Goal: Task Accomplishment & Management: Complete application form

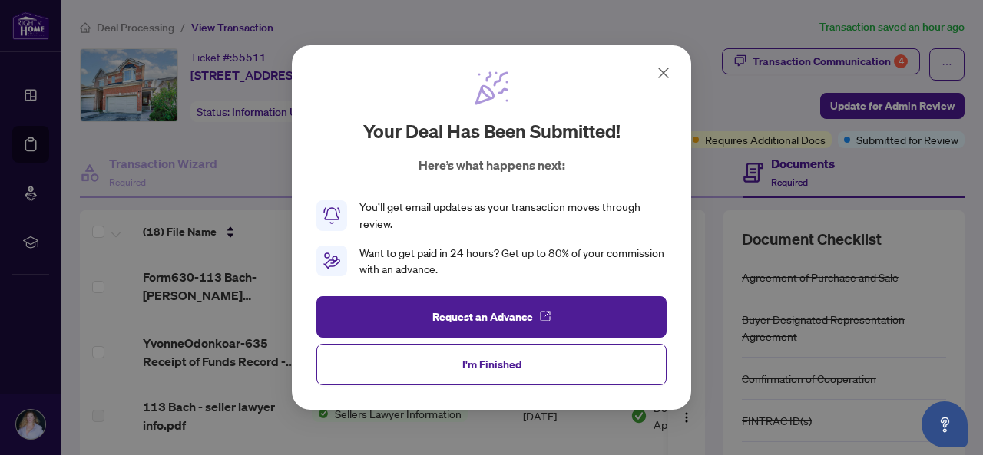
scroll to position [916, 0]
click at [513, 355] on span "I'm Finished" at bounding box center [491, 364] width 59 height 25
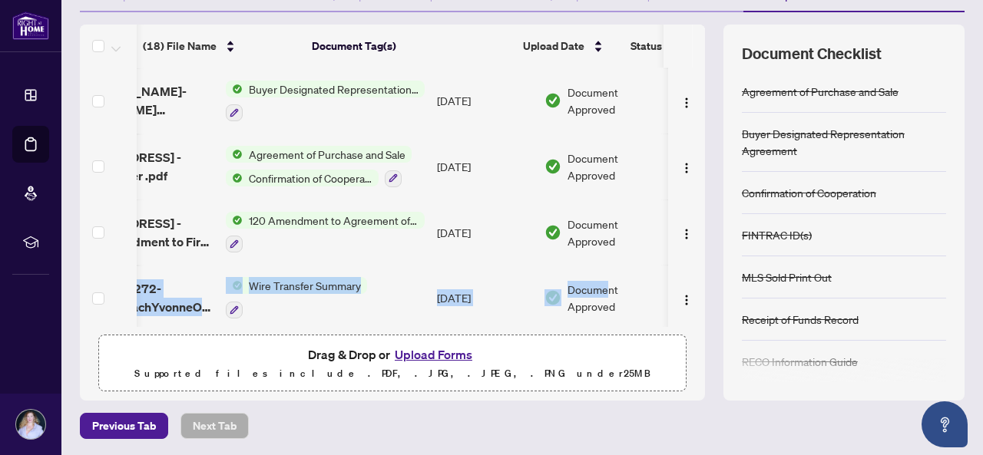
scroll to position [0, 86]
drag, startPoint x: 693, startPoint y: 273, endPoint x: 692, endPoint y: 198, distance: 74.5
click at [692, 198] on div "(18) File Name Document Tag(s) Upload Date Status (18) File Name Document Tag(s…" at bounding box center [522, 213] width 884 height 376
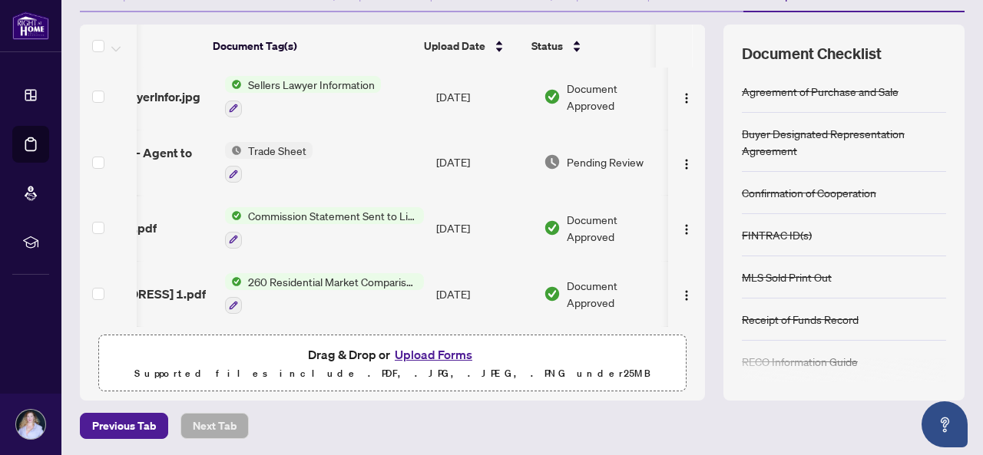
scroll to position [321, 101]
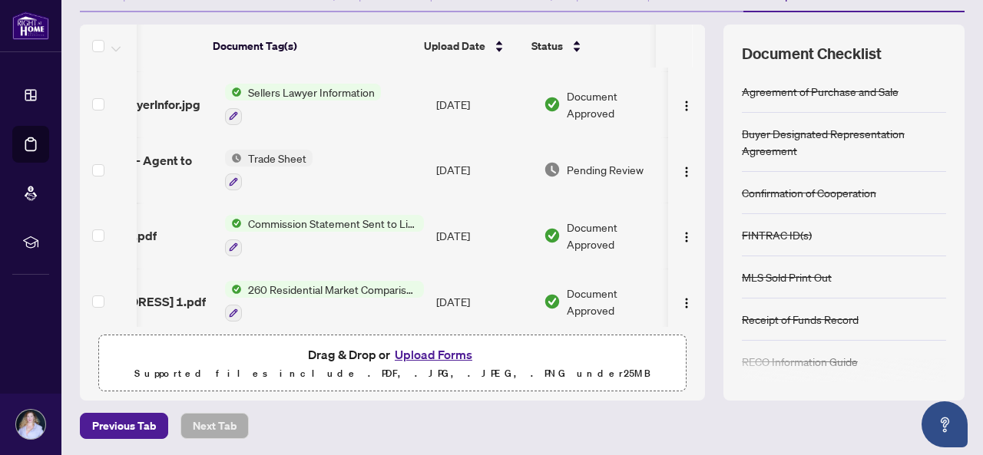
drag, startPoint x: 688, startPoint y: 148, endPoint x: 689, endPoint y: 167, distance: 18.5
click at [689, 167] on div "(18) File Name Document Tag(s) Upload Date Status Form630-113 [PERSON_NAME]-[PE…" at bounding box center [392, 197] width 625 height 259
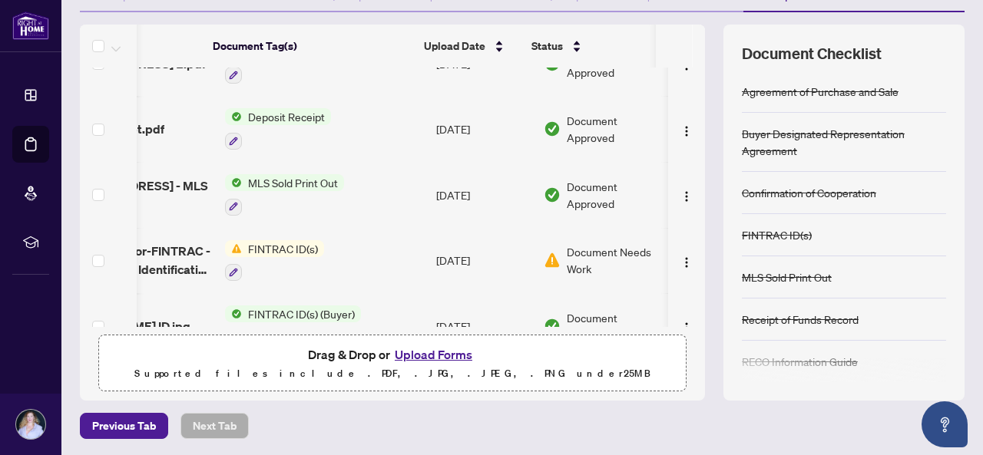
scroll to position [561, 101]
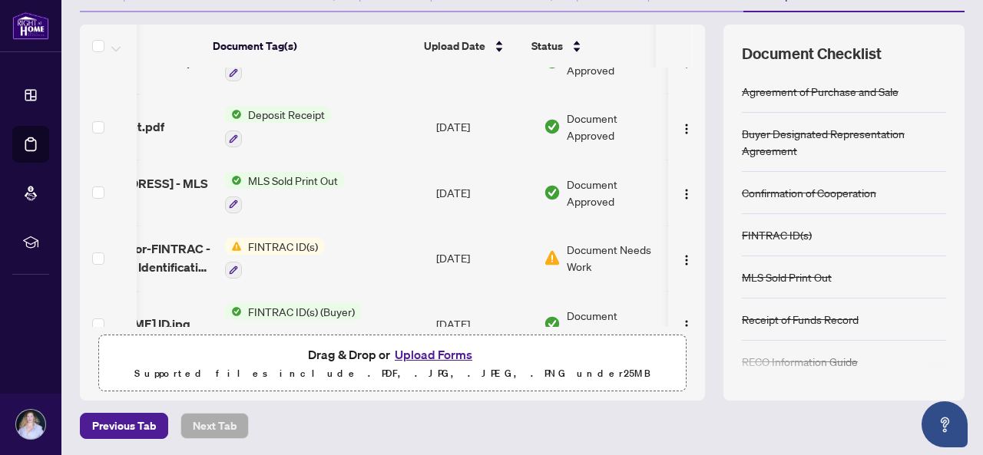
drag, startPoint x: 692, startPoint y: 226, endPoint x: 691, endPoint y: 248, distance: 22.3
click at [691, 248] on div "(18) File Name Document Tag(s) Upload Date Status (18) File Name Document Tag(s…" at bounding box center [522, 213] width 884 height 376
click at [577, 246] on span "Document Needs Work" at bounding box center [614, 258] width 95 height 34
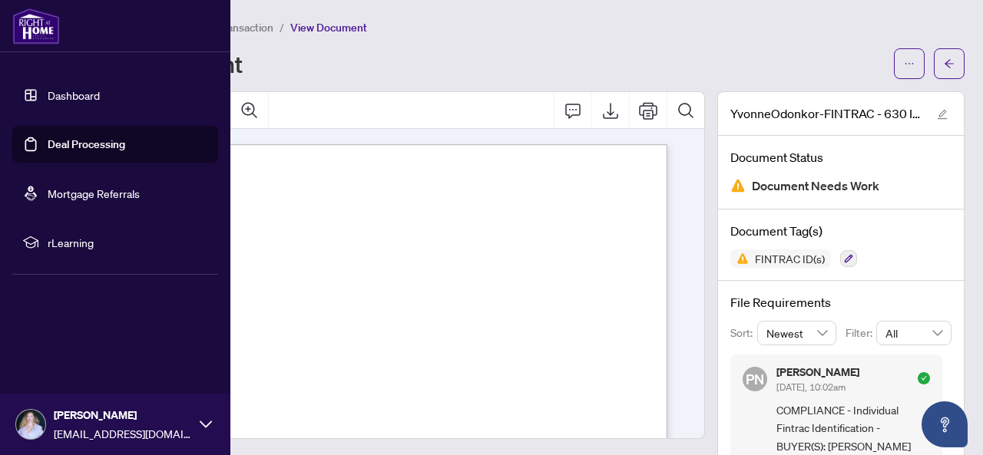
click at [35, 28] on img at bounding box center [36, 26] width 48 height 37
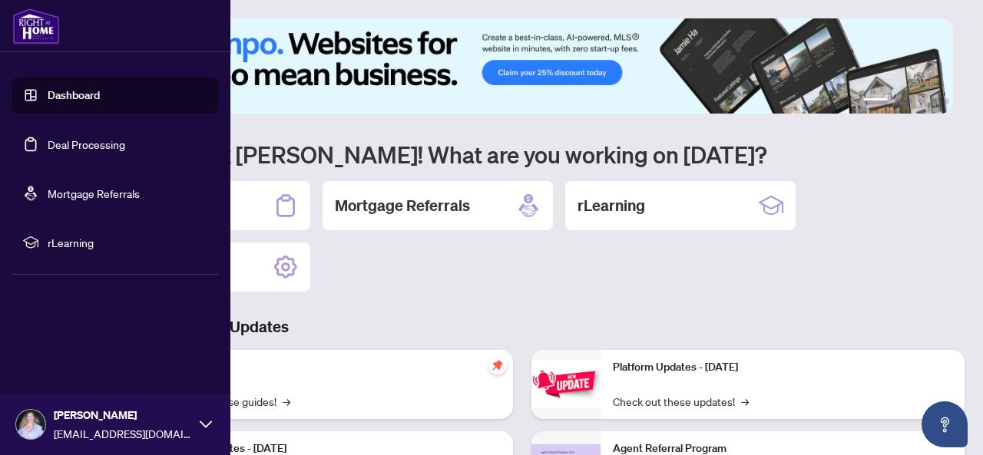
click at [68, 91] on link "Dashboard" at bounding box center [74, 95] width 52 height 14
click at [94, 141] on link "Deal Processing" at bounding box center [87, 144] width 78 height 14
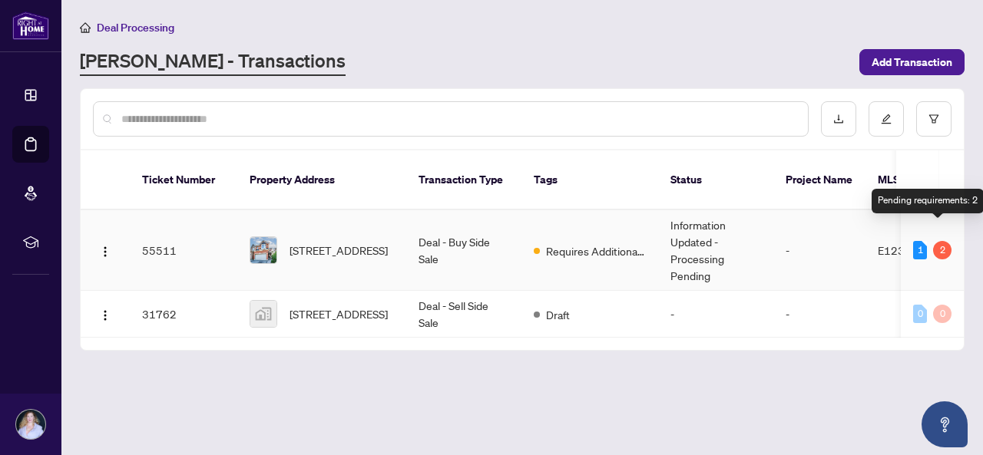
click at [937, 241] on div "2" at bounding box center [942, 250] width 18 height 18
click at [593, 243] on span "Requires Additional Docs" at bounding box center [596, 251] width 100 height 17
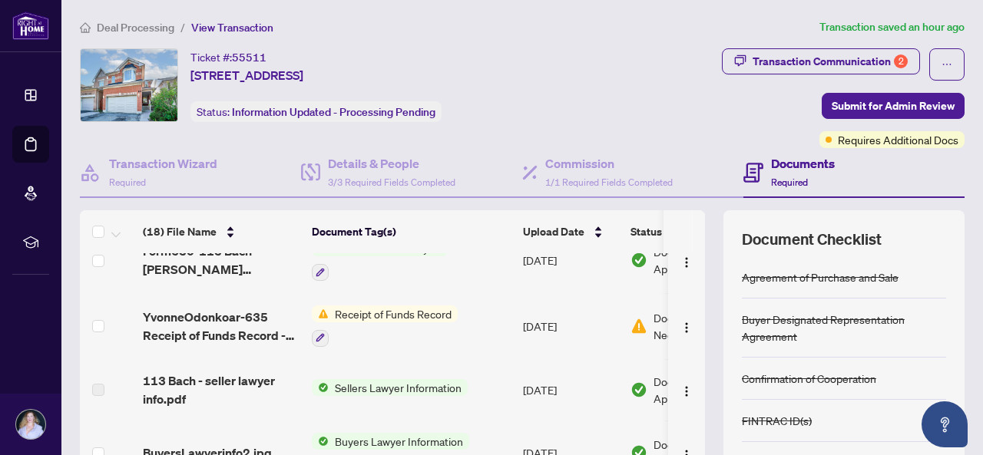
scroll to position [28, 0]
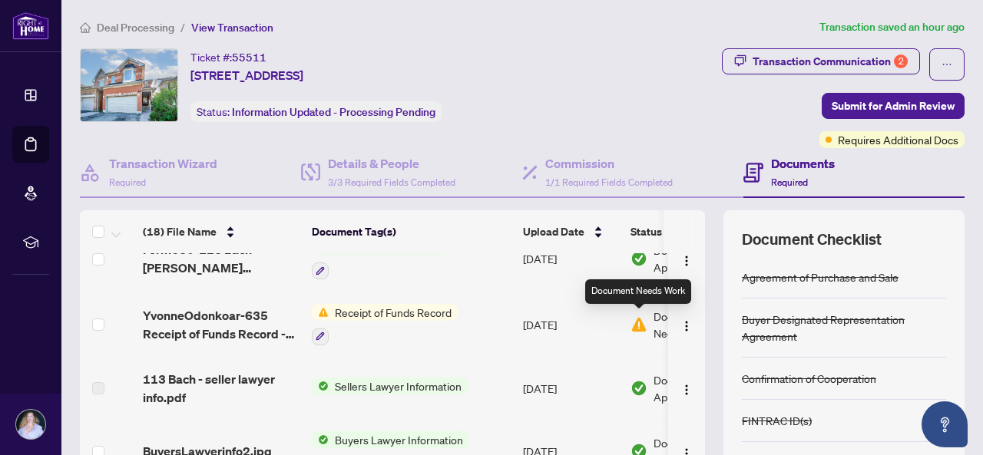
click at [637, 325] on img at bounding box center [638, 324] width 17 height 17
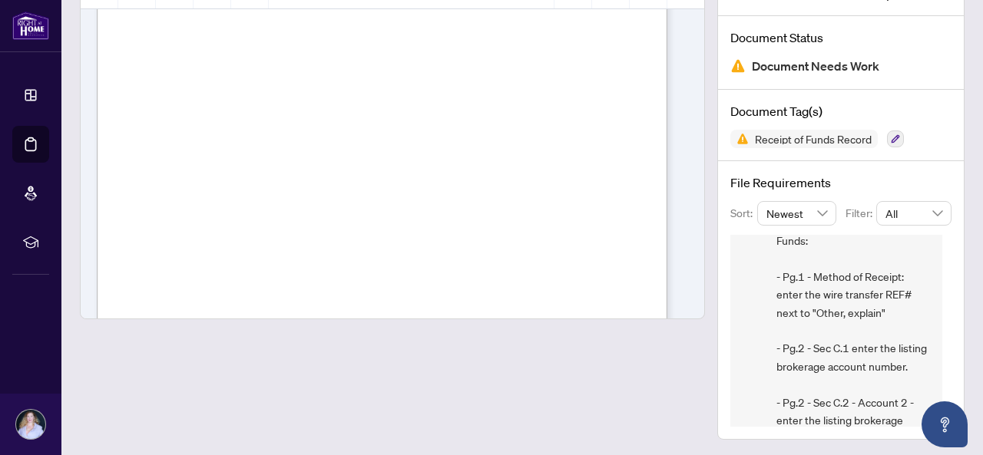
scroll to position [286, 0]
click at [243, 62] on span "4" at bounding box center [239, 66] width 7 height 8
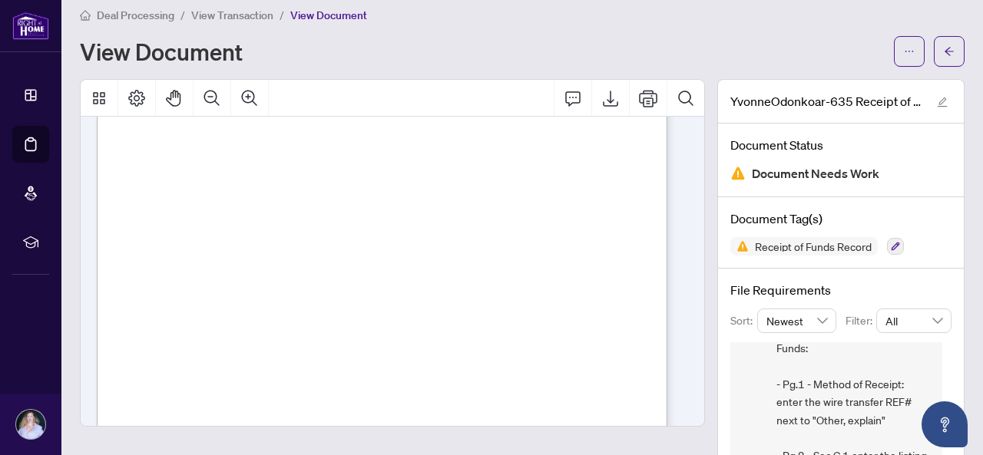
scroll to position [0, 0]
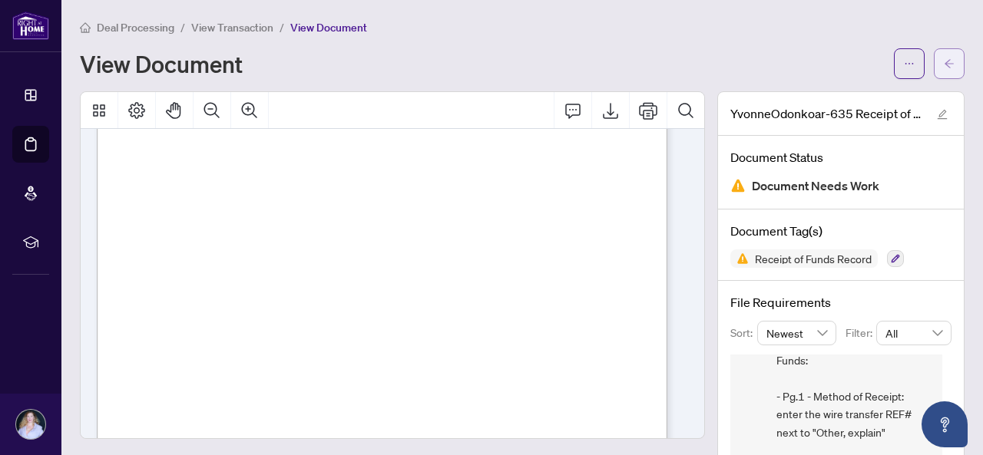
click at [943, 67] on icon "arrow-left" at bounding box center [948, 63] width 11 height 11
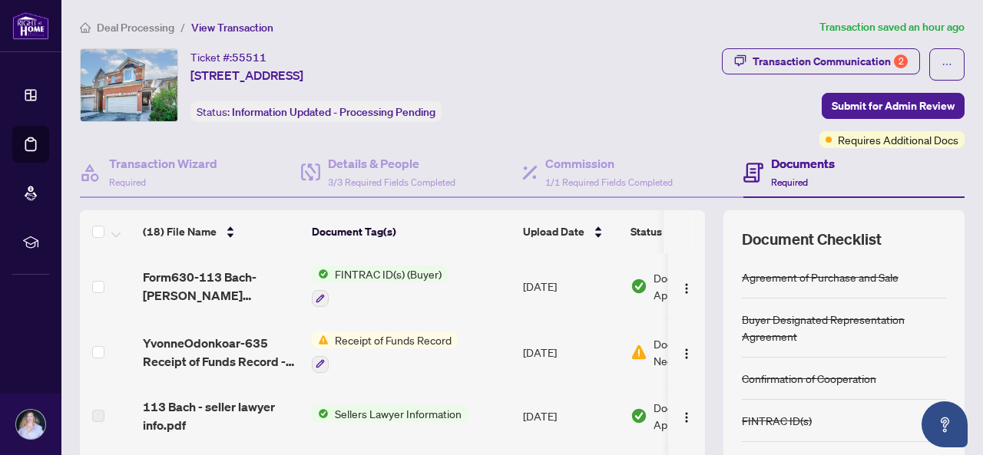
click at [421, 340] on span "Receipt of Funds Record" at bounding box center [393, 340] width 129 height 17
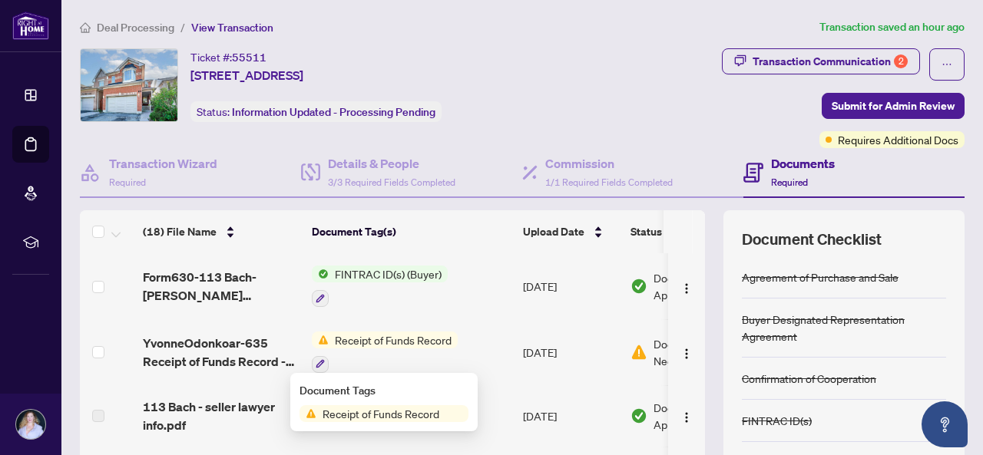
click at [416, 413] on span "Receipt of Funds Record" at bounding box center [380, 413] width 129 height 17
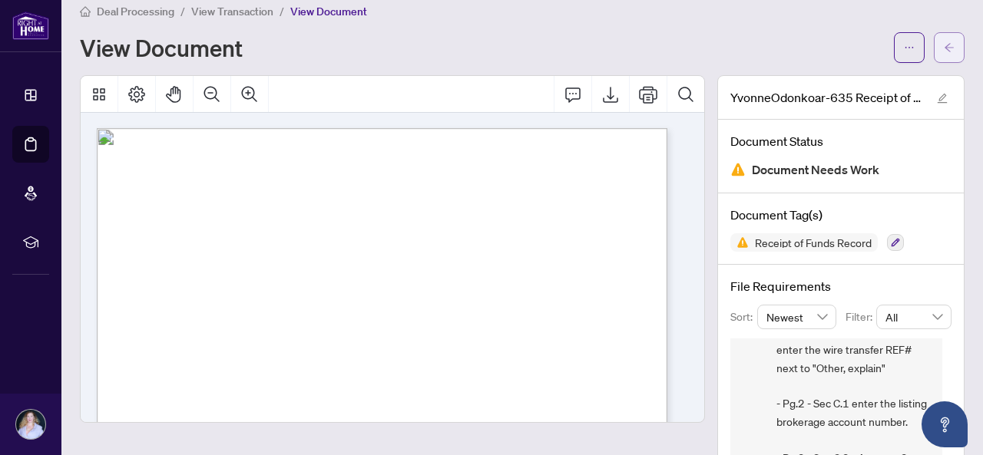
click at [943, 41] on button "button" at bounding box center [948, 47] width 31 height 31
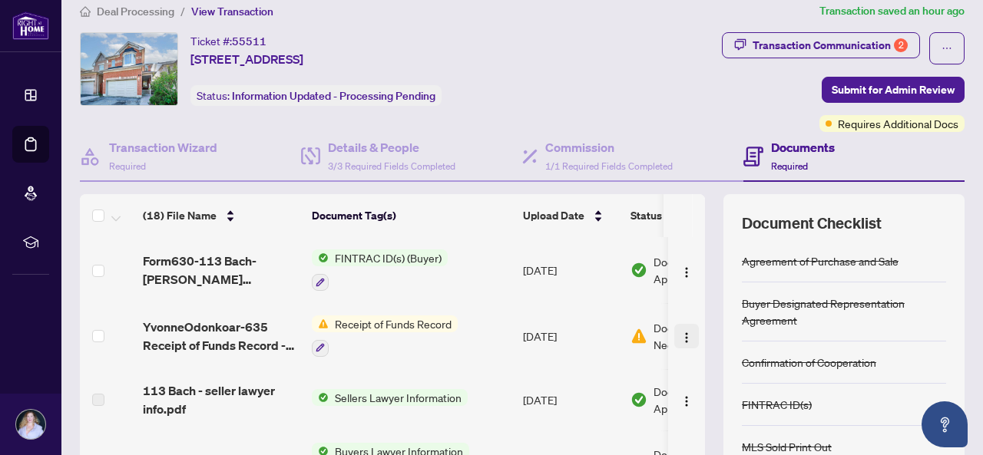
click at [680, 340] on img "button" at bounding box center [686, 338] width 12 height 12
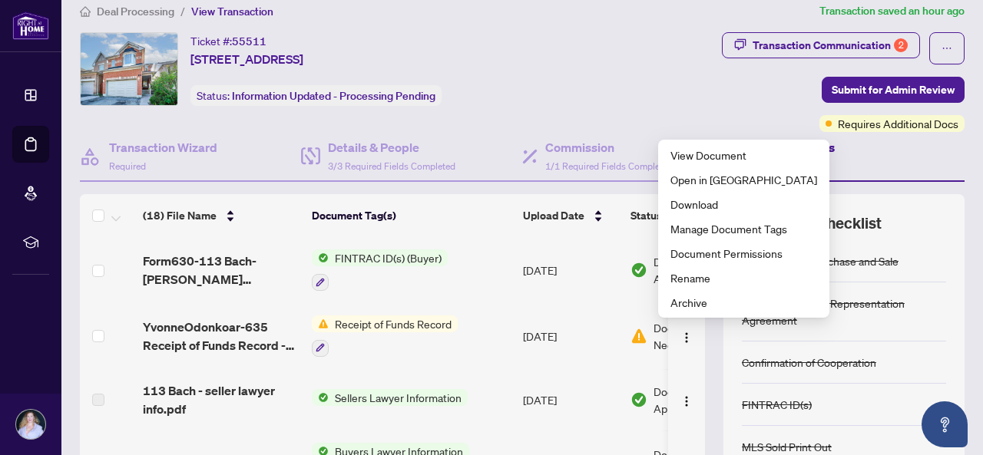
click at [677, 73] on div "Transaction Communication 2 Submit for Admin Review Requires Additional Docs" at bounding box center [775, 82] width 380 height 100
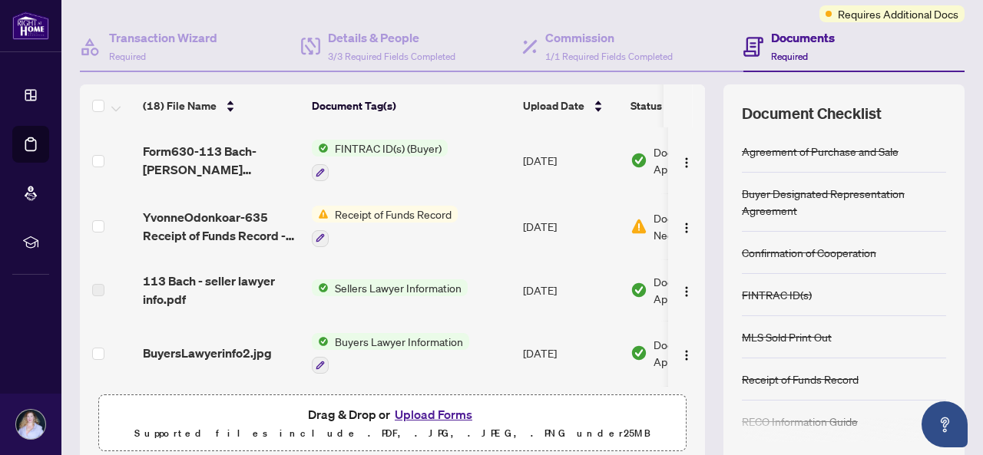
scroll to position [141, 0]
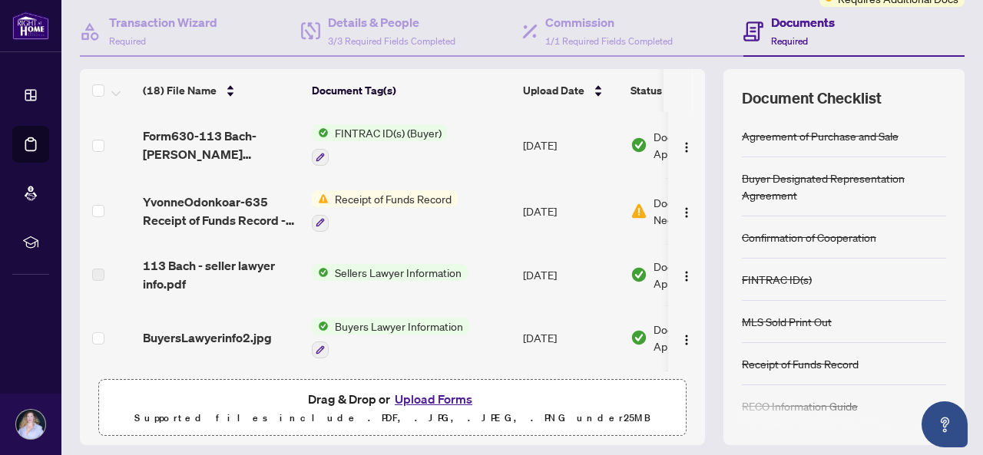
click at [418, 395] on button "Upload Forms" at bounding box center [433, 399] width 87 height 20
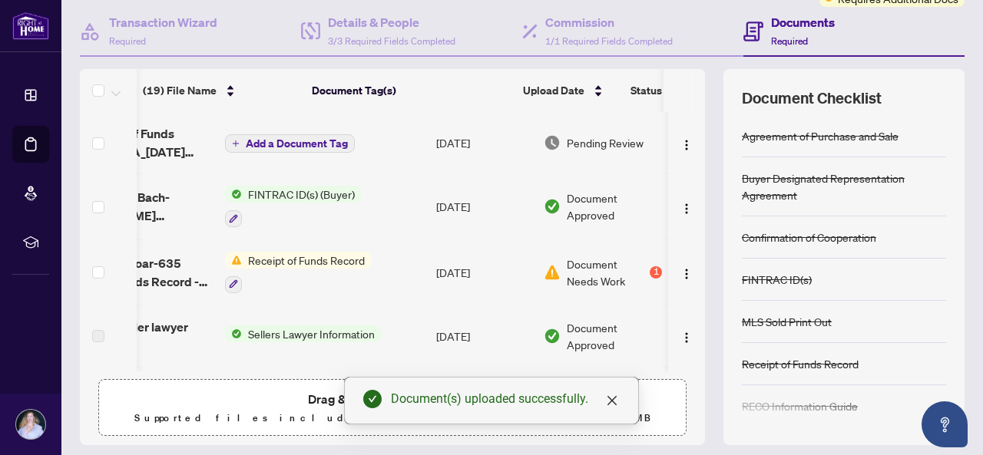
scroll to position [0, 103]
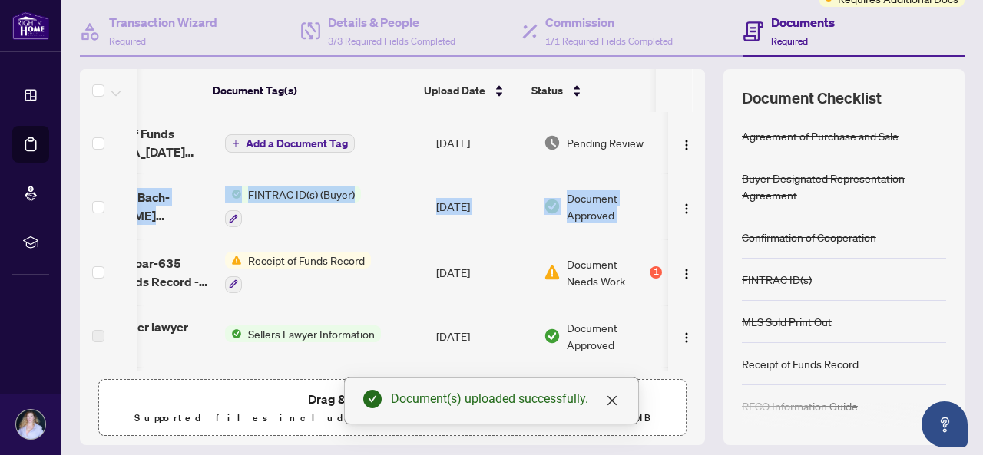
drag, startPoint x: 688, startPoint y: 160, endPoint x: 688, endPoint y: 195, distance: 35.3
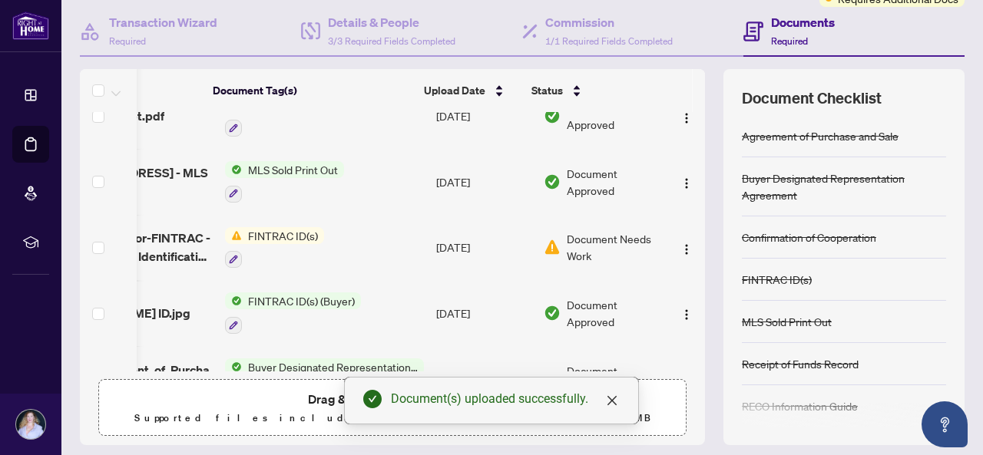
scroll to position [186, 0]
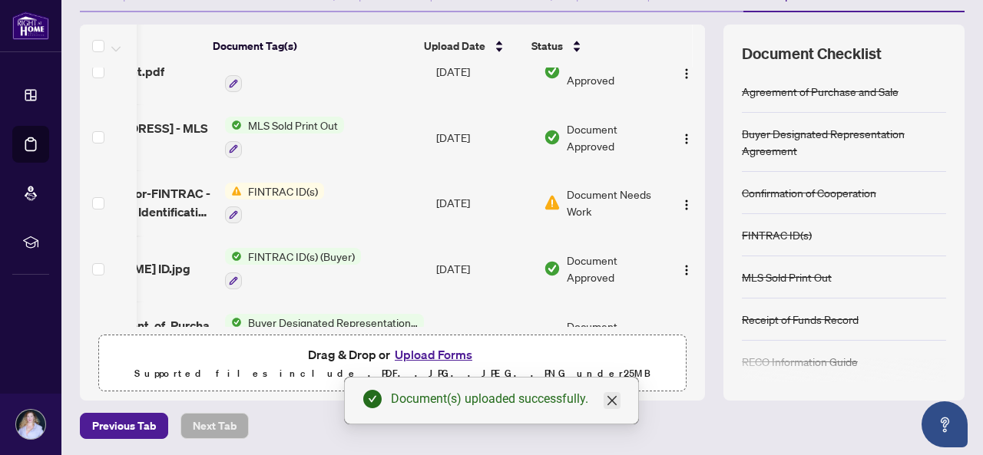
click at [613, 401] on icon "close" at bounding box center [611, 400] width 9 height 9
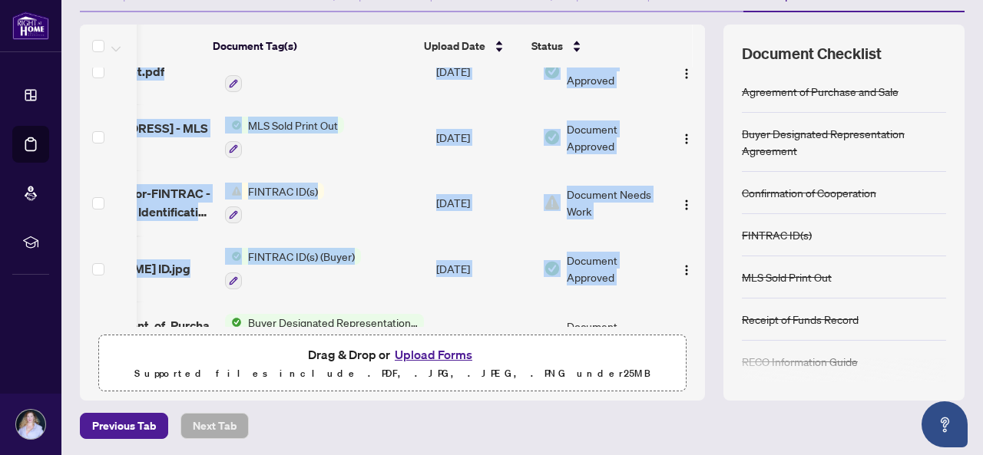
drag, startPoint x: 687, startPoint y: 244, endPoint x: 696, endPoint y: 91, distance: 153.0
click at [696, 91] on div "(19) File Name Document Tag(s) Upload Date Status (19) File Name Document Tag(s…" at bounding box center [522, 213] width 884 height 376
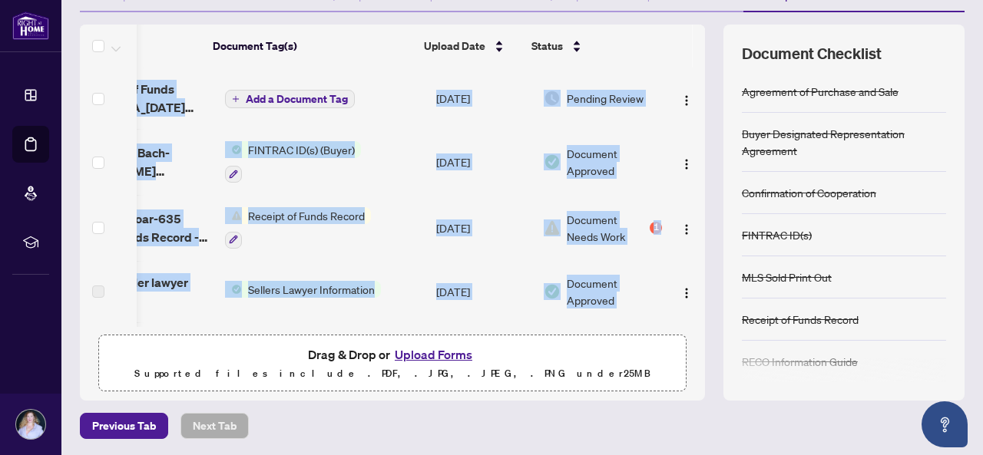
click at [319, 100] on span "Add a Document Tag" at bounding box center [297, 99] width 102 height 11
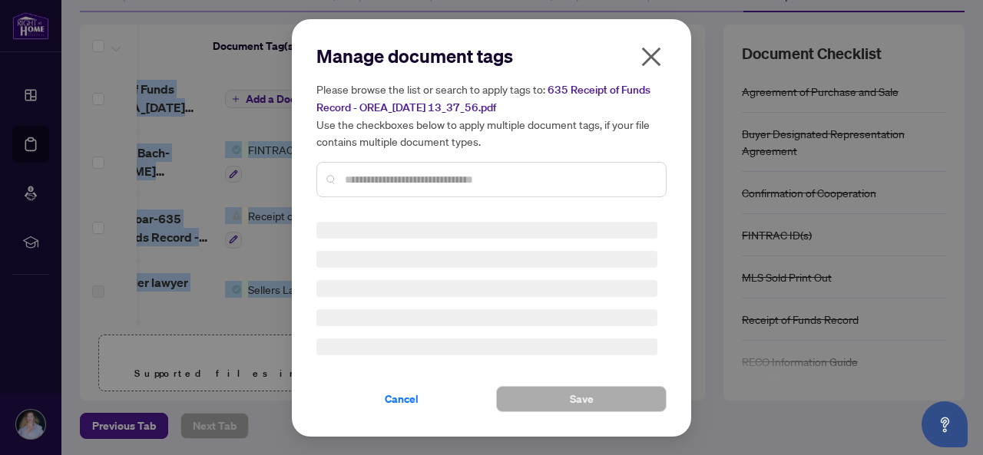
click at [368, 182] on div "Manage document tags Please browse the list or search to apply tags to: 635 Rec…" at bounding box center [491, 127] width 350 height 166
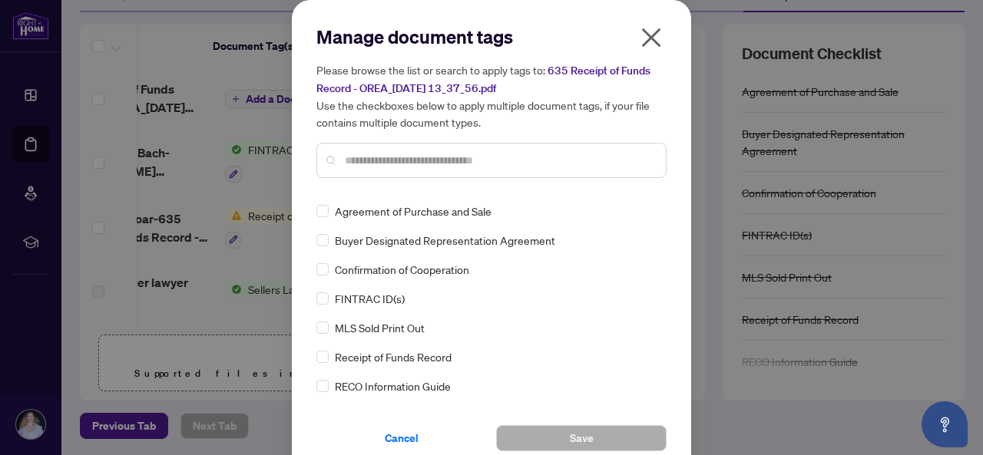
click at [358, 163] on input "text" at bounding box center [499, 160] width 309 height 17
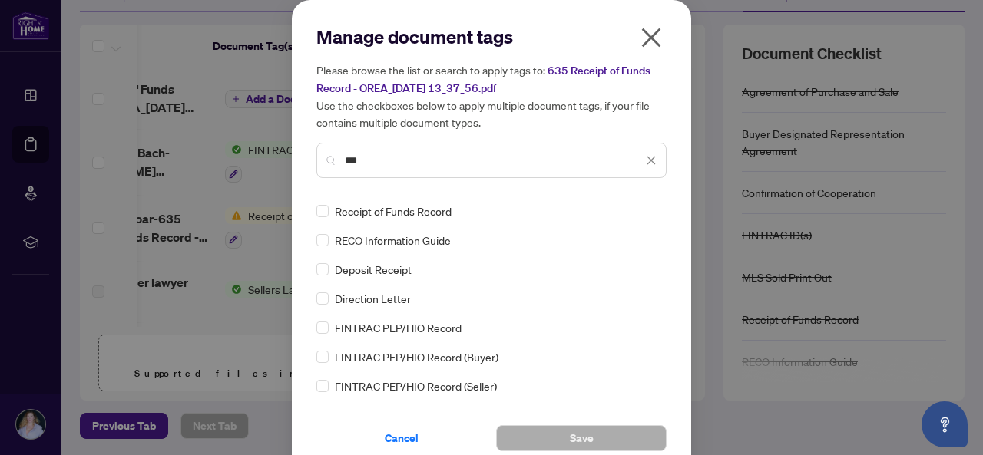
type input "***"
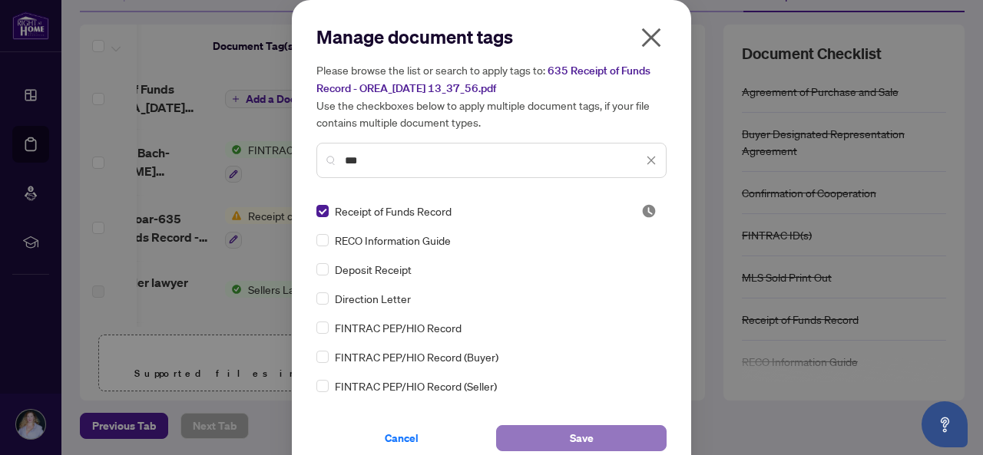
click at [570, 441] on span "Save" at bounding box center [582, 438] width 24 height 25
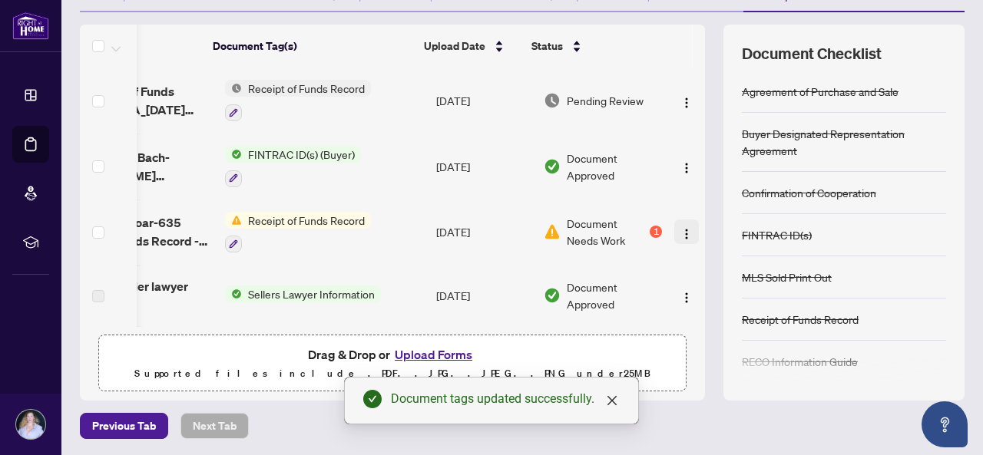
click at [680, 229] on img "button" at bounding box center [686, 234] width 12 height 12
click at [343, 215] on span "Receipt of Funds Record" at bounding box center [306, 220] width 129 height 17
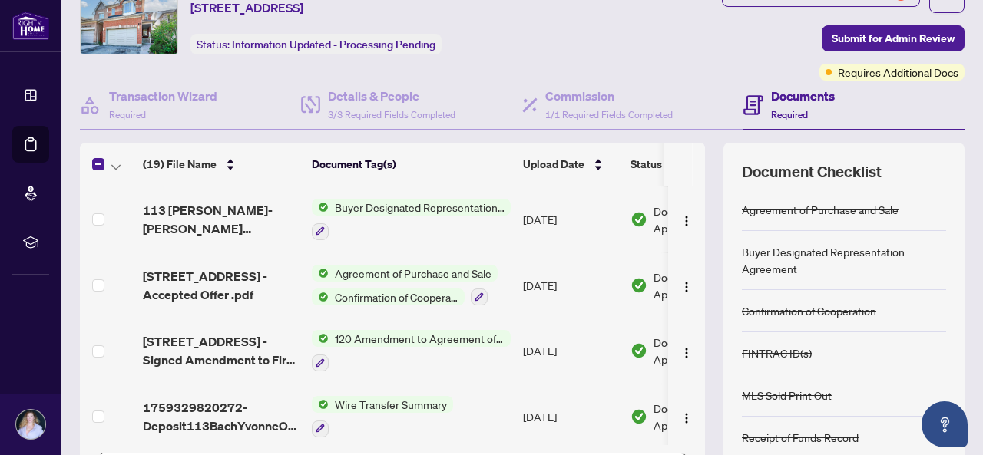
scroll to position [150, 0]
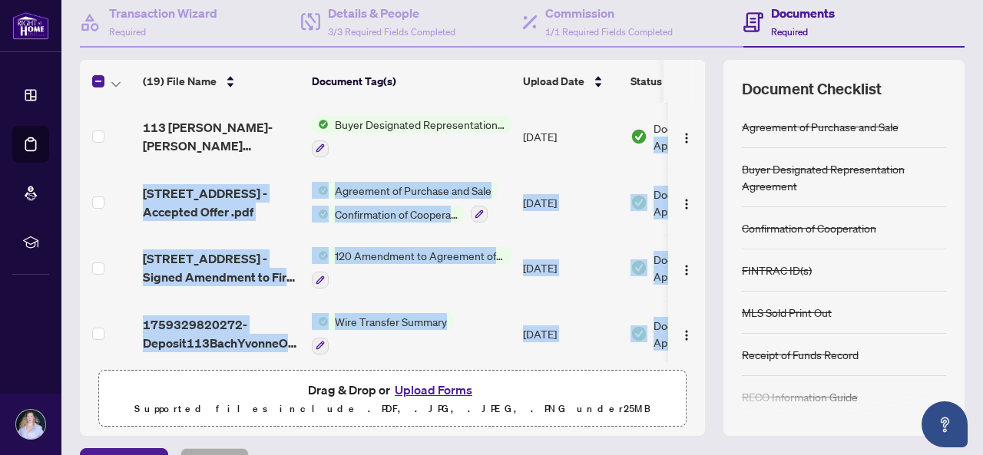
drag, startPoint x: 694, startPoint y: 345, endPoint x: 688, endPoint y: 105, distance: 239.6
click at [688, 105] on div "(19) File Name Document Tag(s) Upload Date Status (19) File Name Document Tag(s…" at bounding box center [522, 248] width 884 height 376
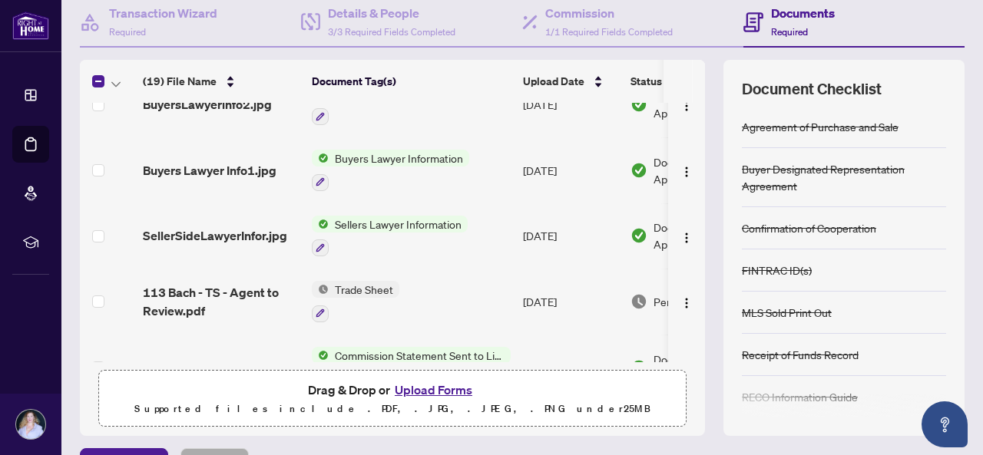
scroll to position [0, 0]
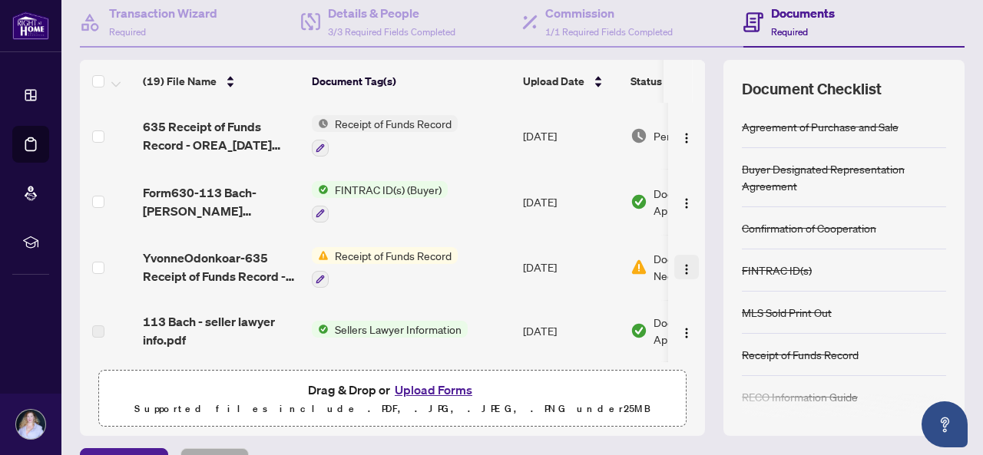
click at [680, 267] on img "button" at bounding box center [686, 269] width 12 height 12
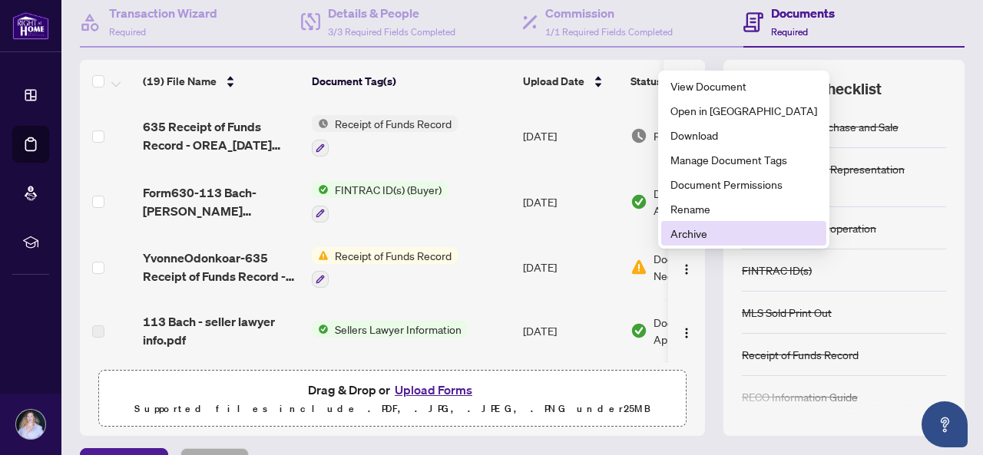
click at [692, 230] on span "Archive" at bounding box center [743, 233] width 147 height 17
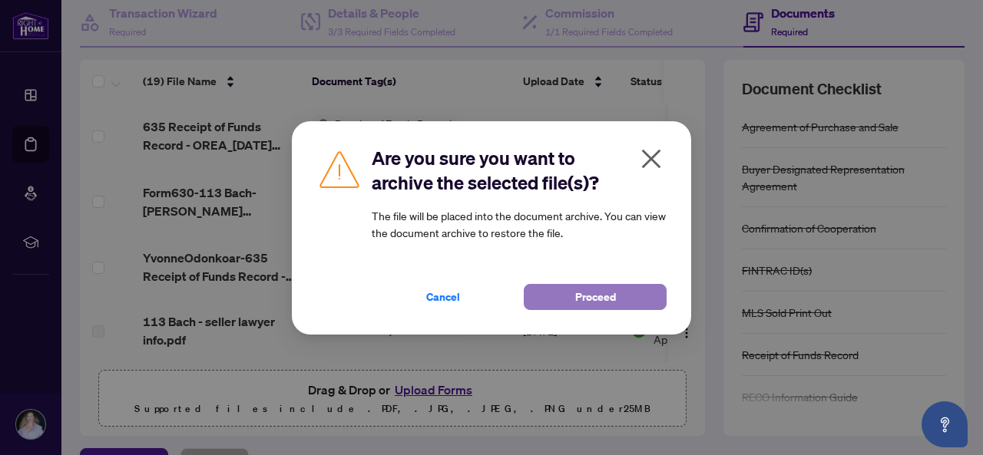
click at [584, 290] on span "Proceed" at bounding box center [595, 297] width 41 height 25
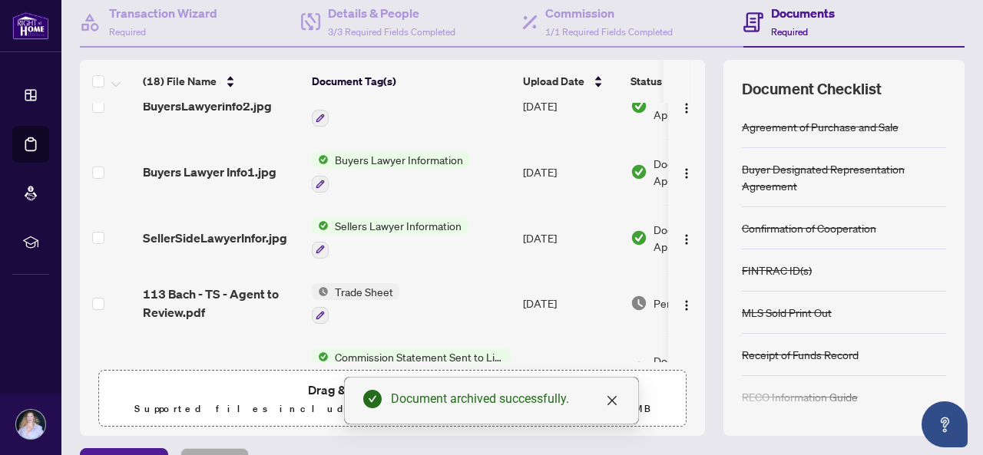
scroll to position [251, 0]
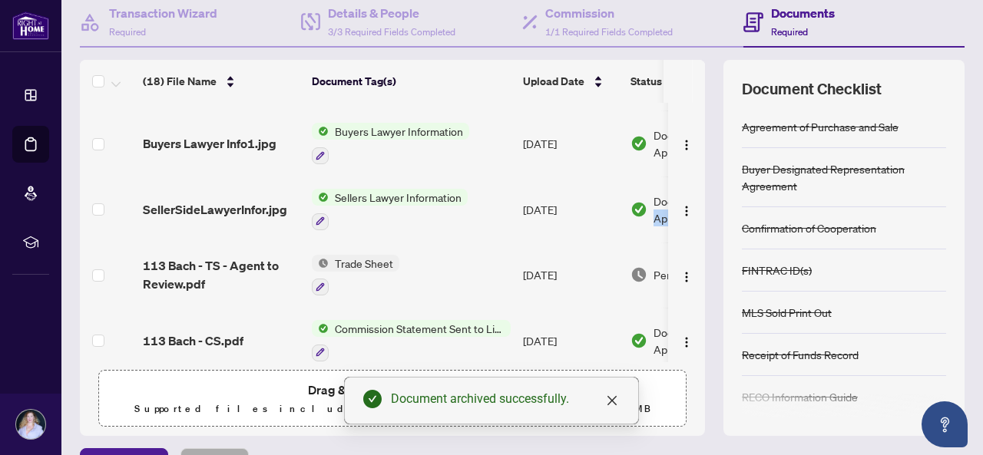
drag, startPoint x: 692, startPoint y: 199, endPoint x: 692, endPoint y: 222, distance: 23.0
click at [692, 222] on div "(18) File Name Document Tag(s) Upload Date Status (18) File Name Document Tag(s…" at bounding box center [522, 248] width 884 height 376
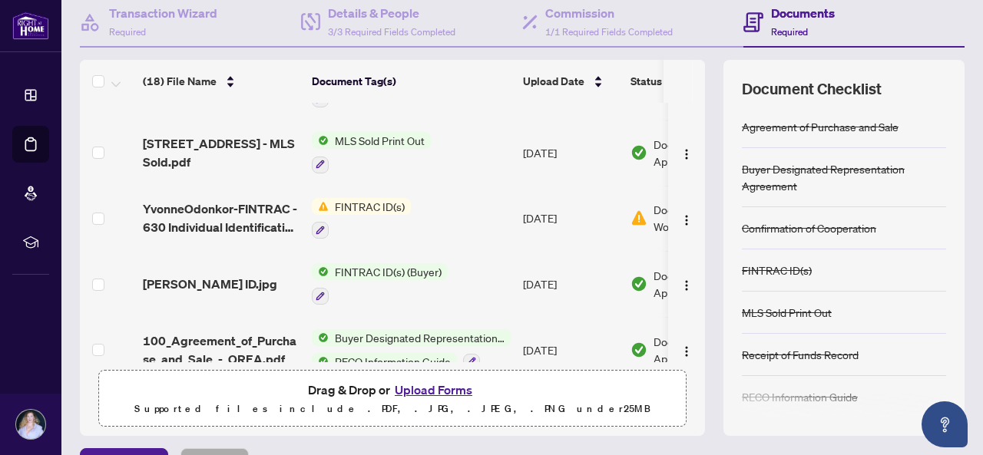
scroll to position [641, 0]
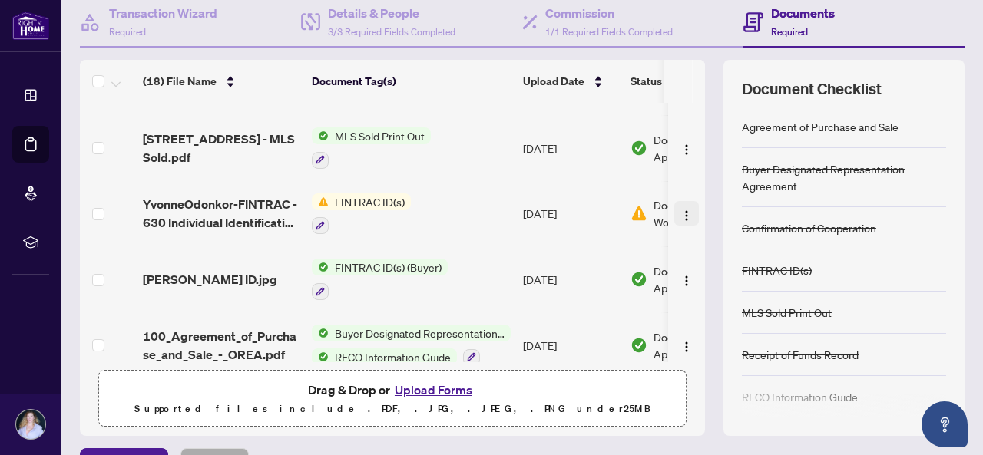
click at [680, 211] on img "button" at bounding box center [686, 216] width 12 height 12
click at [392, 200] on span "FINTRAC ID(s)" at bounding box center [370, 201] width 82 height 17
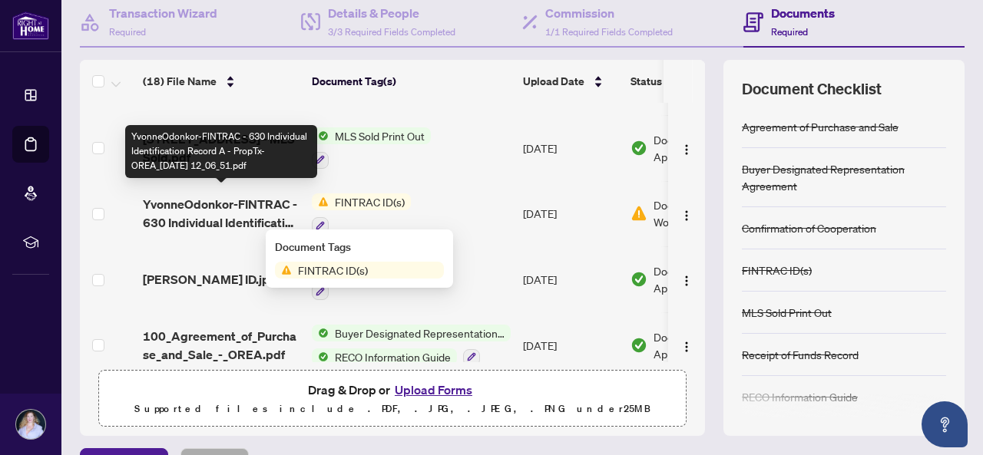
click at [254, 196] on span "YvonneOdonkor-FINTRAC - 630 Individual Identification Record A - PropTx-OREA_[D…" at bounding box center [221, 213] width 157 height 37
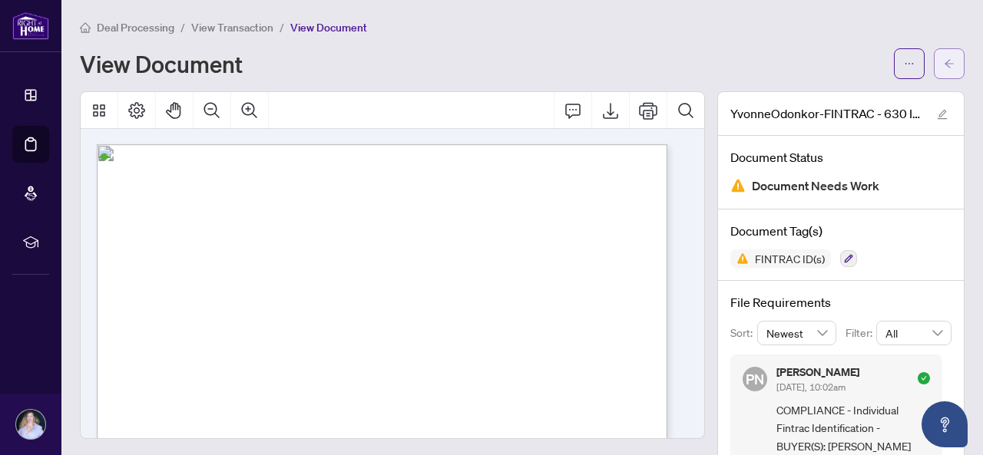
click at [943, 65] on icon "arrow-left" at bounding box center [948, 63] width 11 height 11
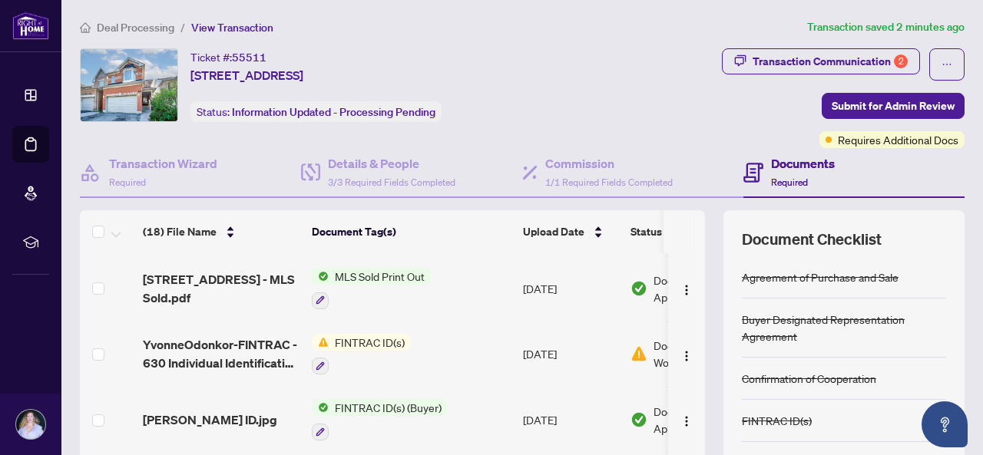
scroll to position [726, 0]
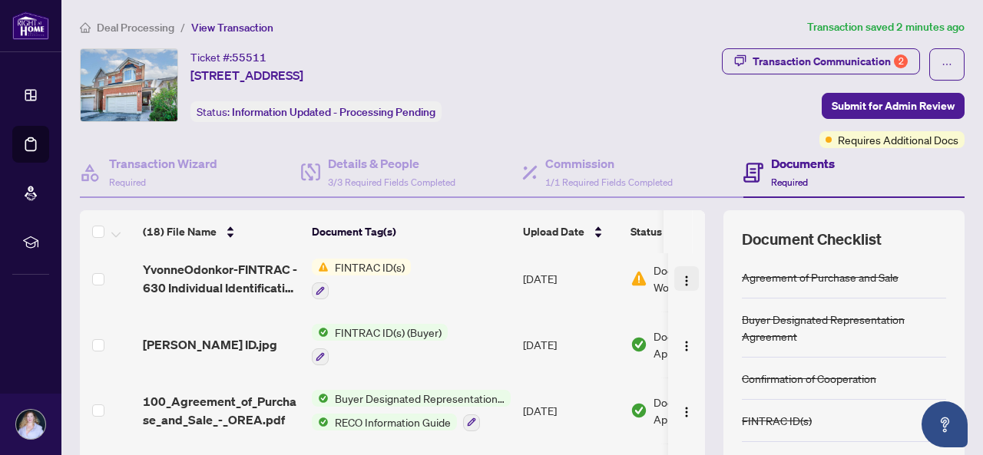
click at [680, 275] on img "button" at bounding box center [686, 281] width 12 height 12
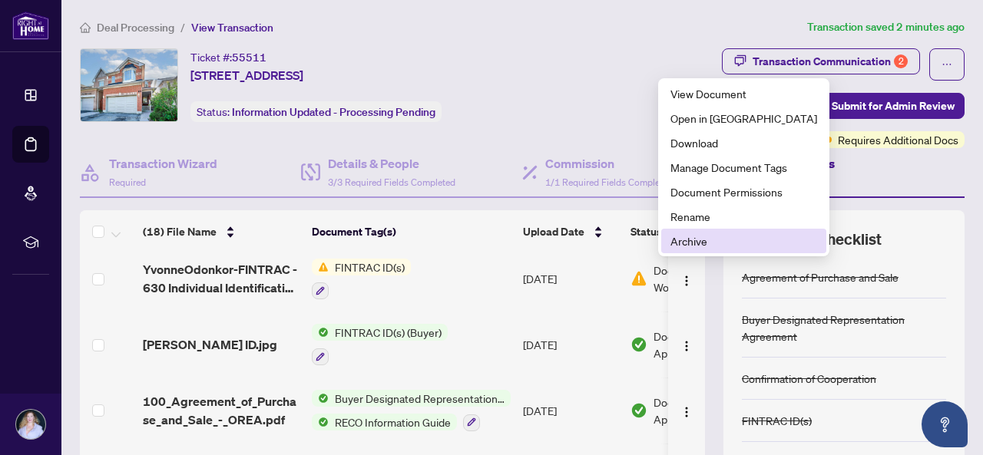
click at [689, 249] on span "Archive" at bounding box center [743, 241] width 147 height 17
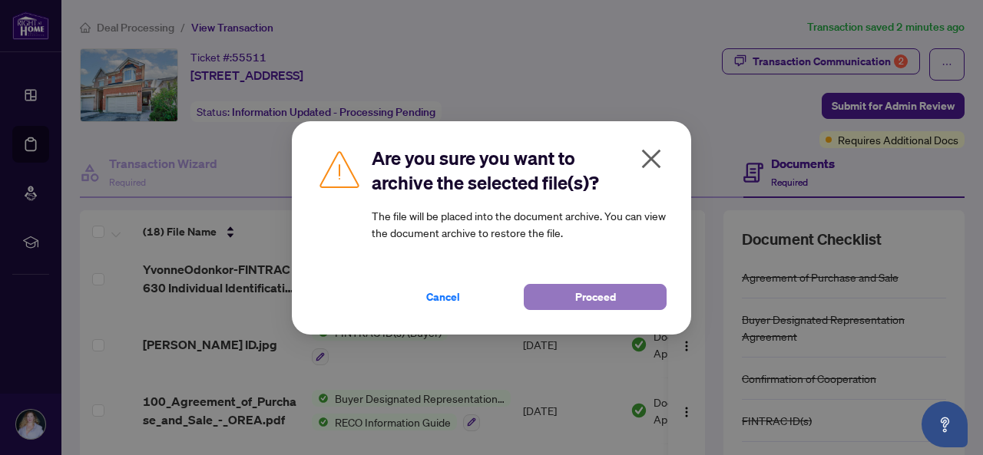
click at [612, 299] on span "Proceed" at bounding box center [595, 297] width 41 height 25
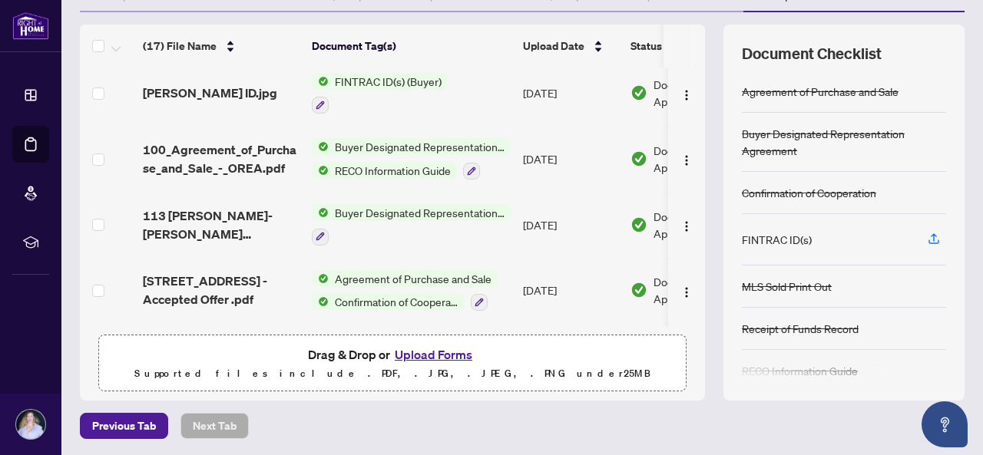
scroll to position [0, 0]
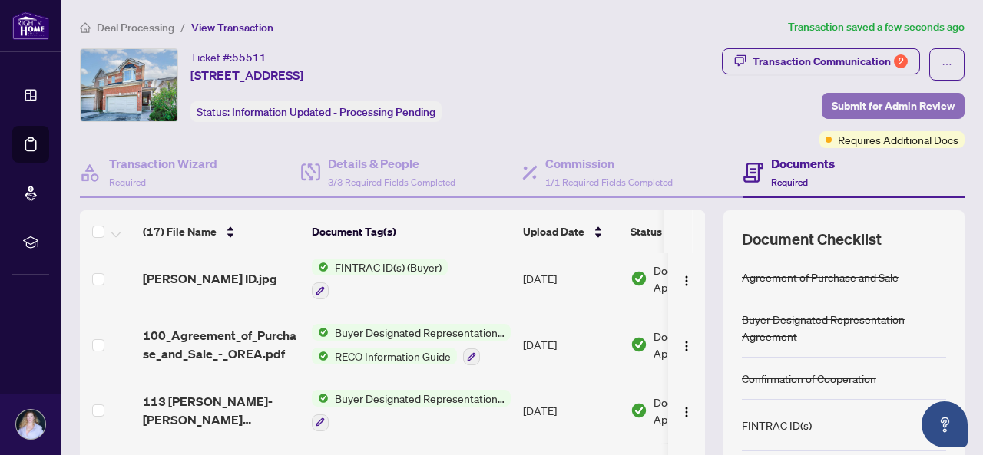
click at [888, 101] on span "Submit for Admin Review" at bounding box center [892, 106] width 123 height 25
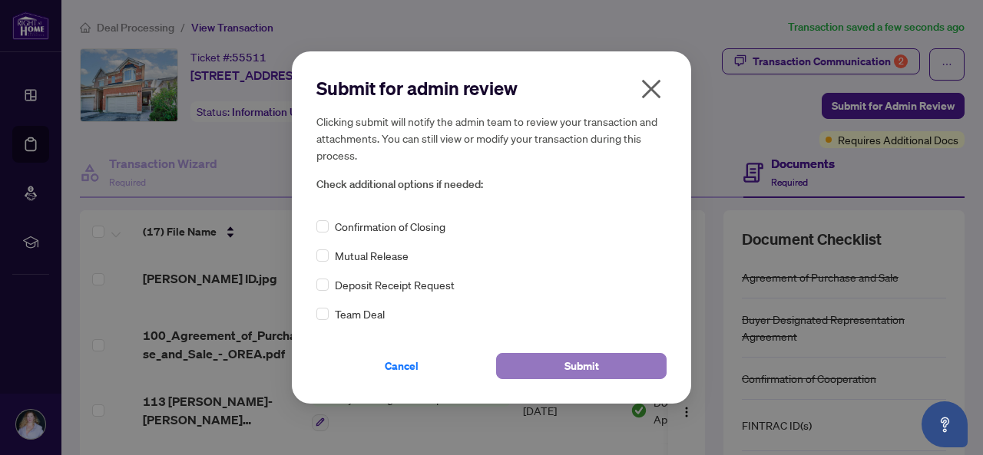
click at [537, 378] on button "Submit" at bounding box center [581, 366] width 170 height 26
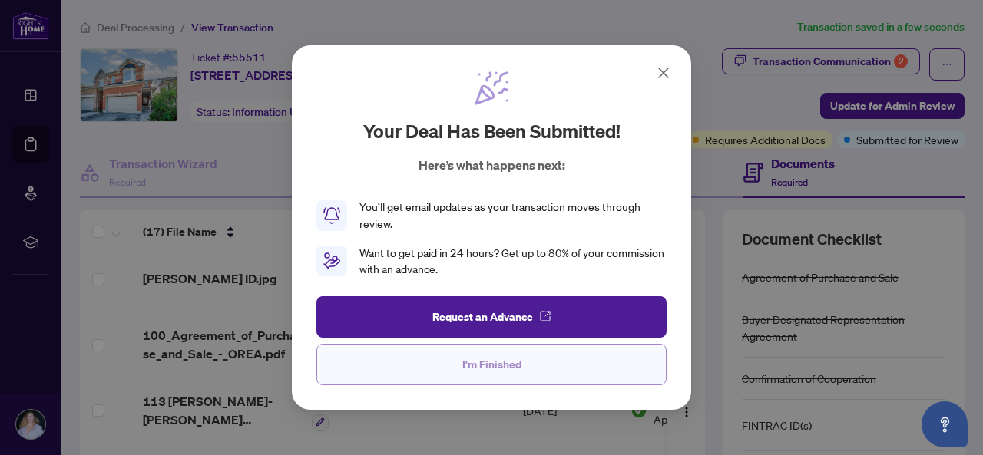
click at [514, 360] on span "I'm Finished" at bounding box center [491, 364] width 59 height 25
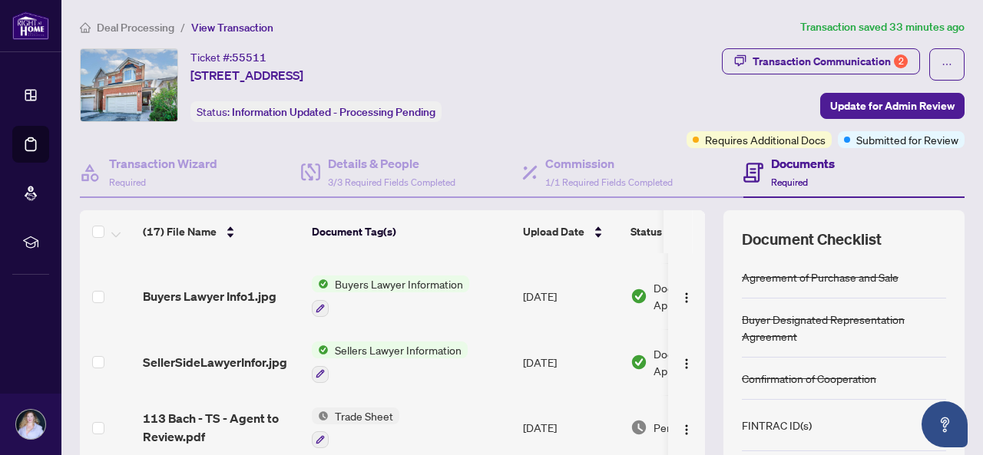
scroll to position [162, 0]
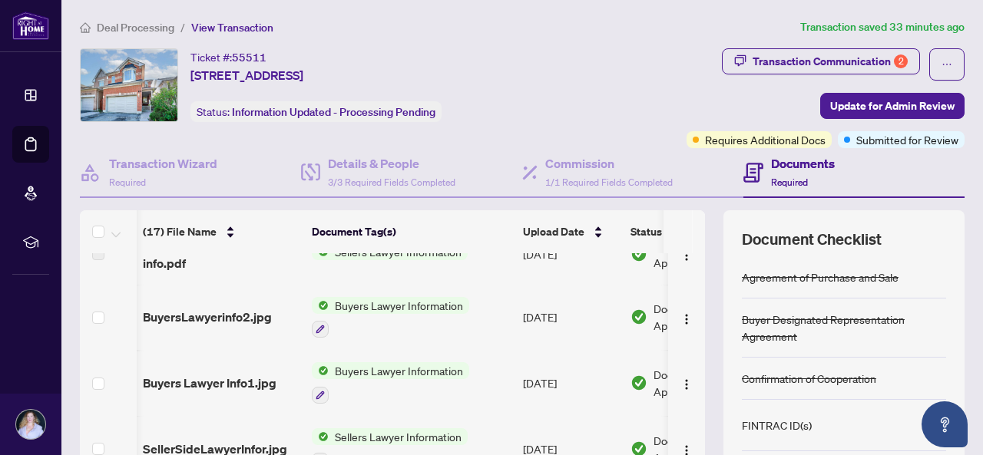
click at [689, 258] on div "(17) File Name Document Tag(s) Upload Date Status 635 Receipt of Funds Record -…" at bounding box center [392, 382] width 625 height 259
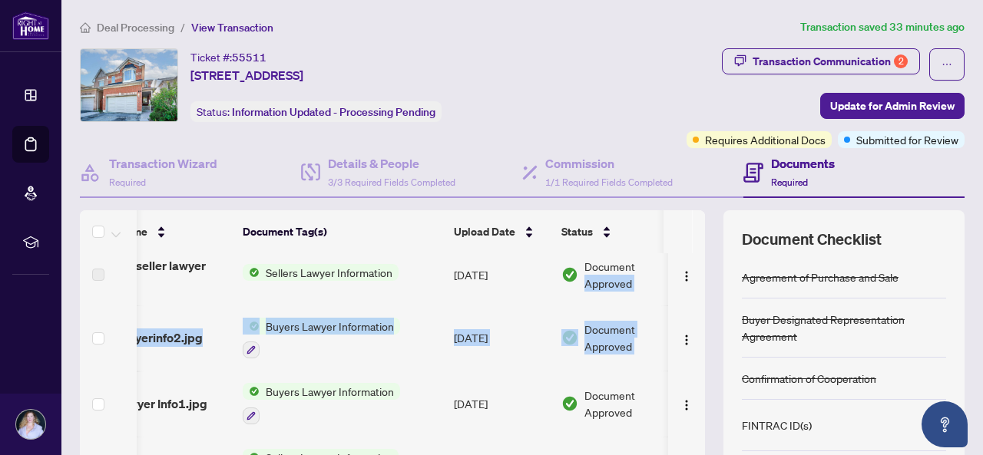
scroll to position [0, 69]
